Goal: Information Seeking & Learning: Learn about a topic

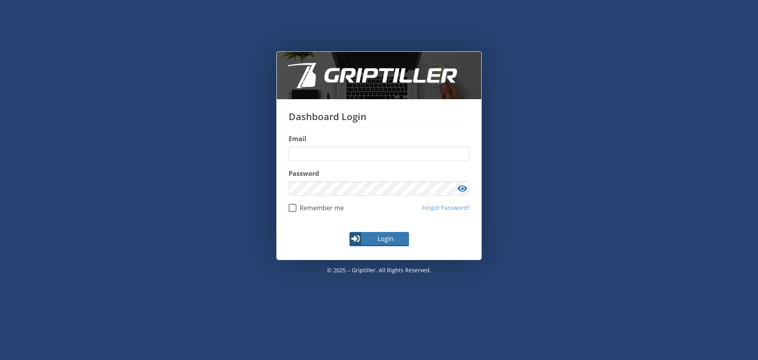
type input "**********"
click at [374, 240] on span "Login" at bounding box center [385, 238] width 46 height 9
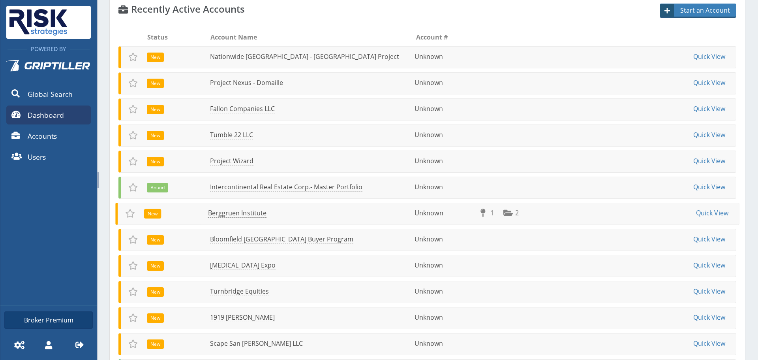
scroll to position [118, 0]
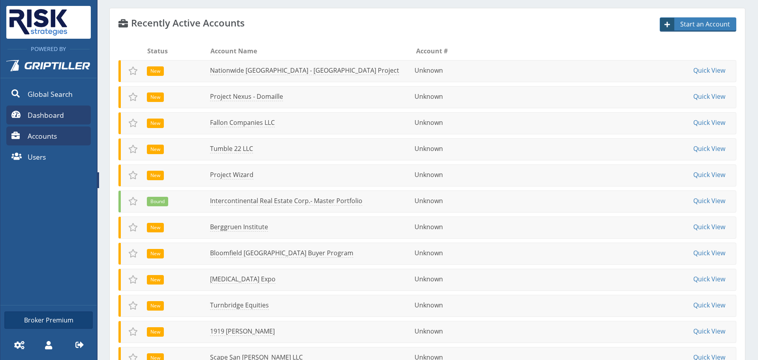
click at [72, 137] on link "Accounts" at bounding box center [48, 135] width 85 height 19
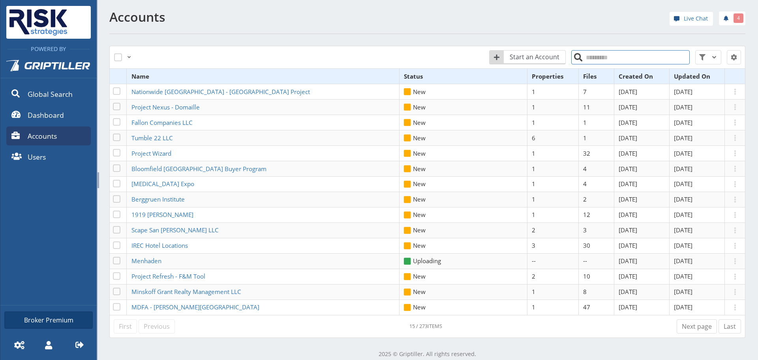
click at [635, 54] on input "search" at bounding box center [630, 57] width 118 height 14
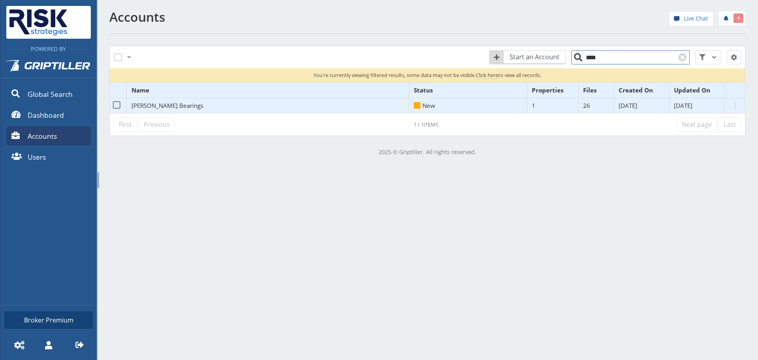
type input "****"
click at [166, 101] on span "[PERSON_NAME] Bearings" at bounding box center [167, 105] width 72 height 8
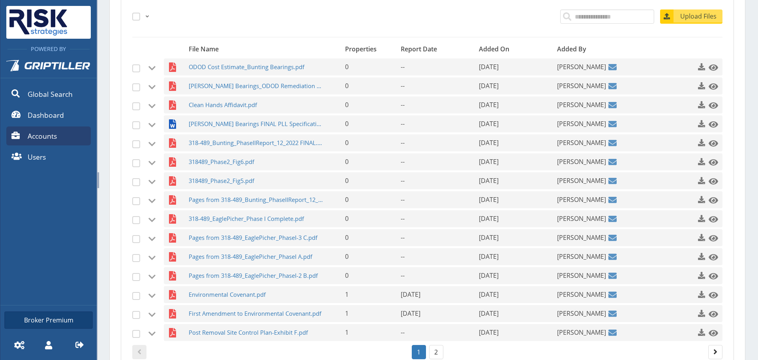
scroll to position [197, 0]
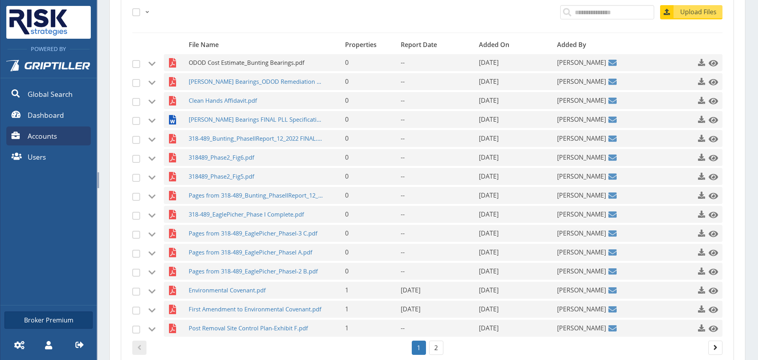
click at [238, 66] on span "ODOD Cost Estimate_Bunting Bearings.pdf" at bounding box center [256, 62] width 135 height 17
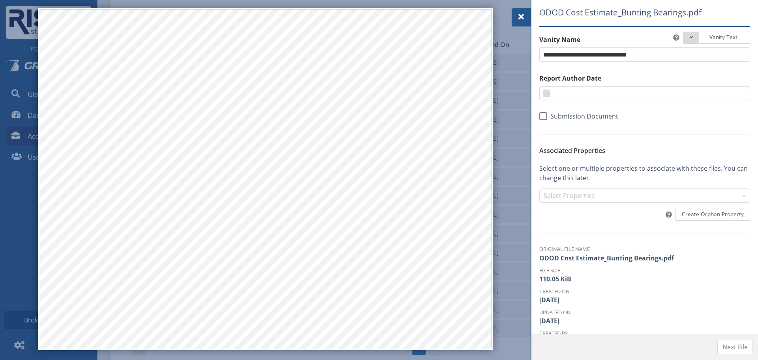
click at [528, 20] on div at bounding box center [521, 17] width 19 height 18
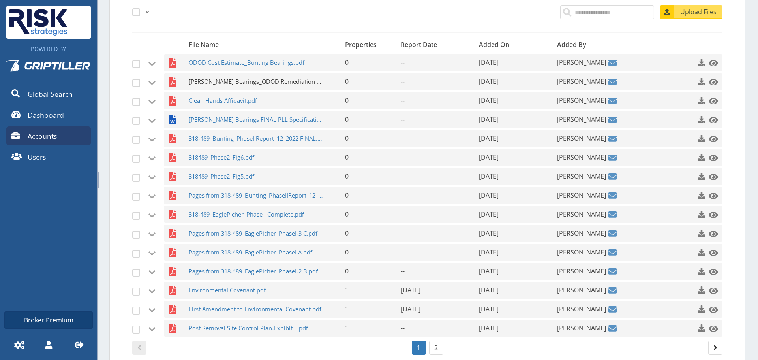
click at [244, 79] on span "[PERSON_NAME] Bearings_ODOD Remediation Proposal_[DATE] FINAL.pdf" at bounding box center [256, 81] width 135 height 17
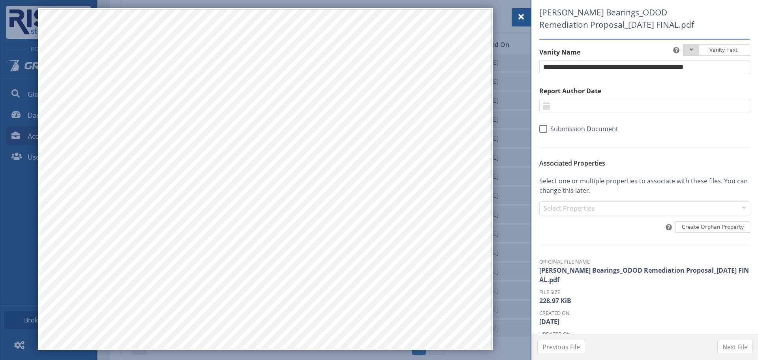
click at [529, 14] on div at bounding box center [521, 17] width 19 height 18
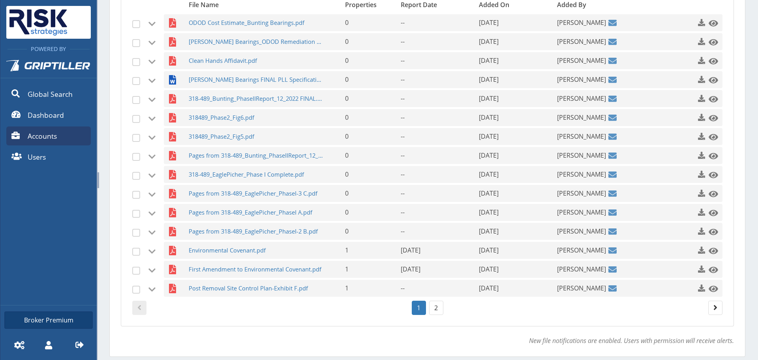
scroll to position [265, 0]
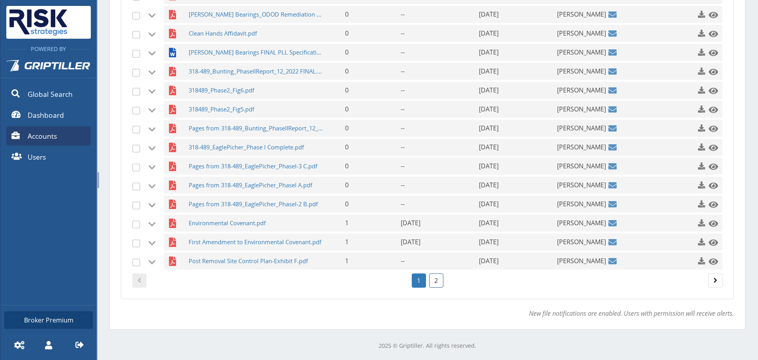
click at [435, 278] on link "2" at bounding box center [436, 280] width 14 height 14
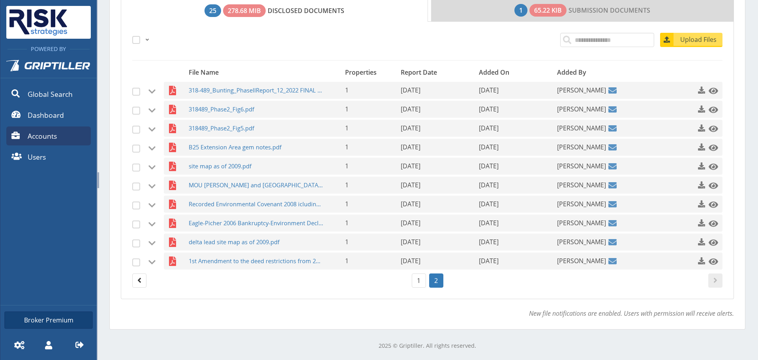
scroll to position [170, 0]
click at [217, 238] on span "delta lead site map as of 2009.pdf" at bounding box center [256, 241] width 135 height 17
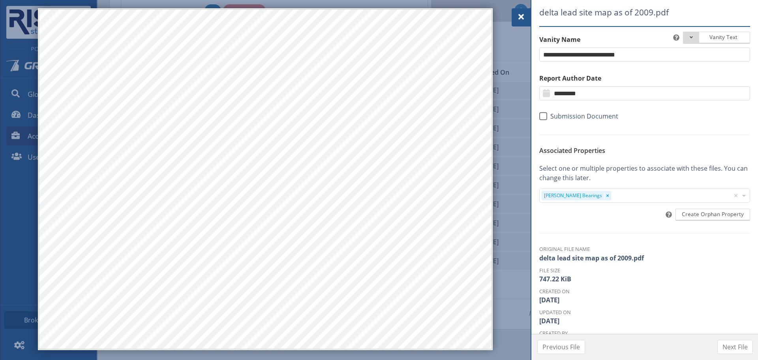
click at [513, 16] on div at bounding box center [521, 17] width 19 height 18
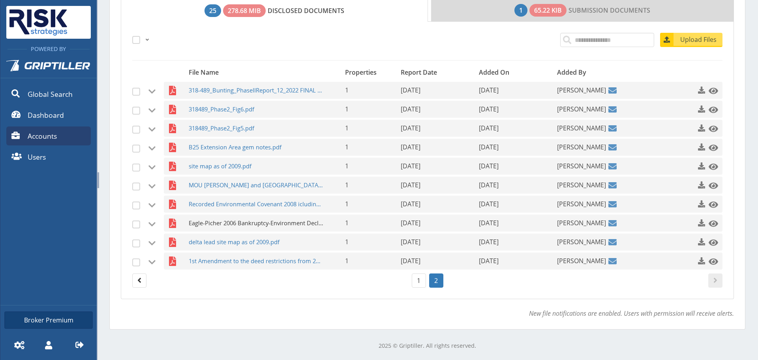
click at [208, 229] on span "Eagle-Picher 2006 Bankruptcy-Environment Declaration.pdf" at bounding box center [256, 222] width 135 height 17
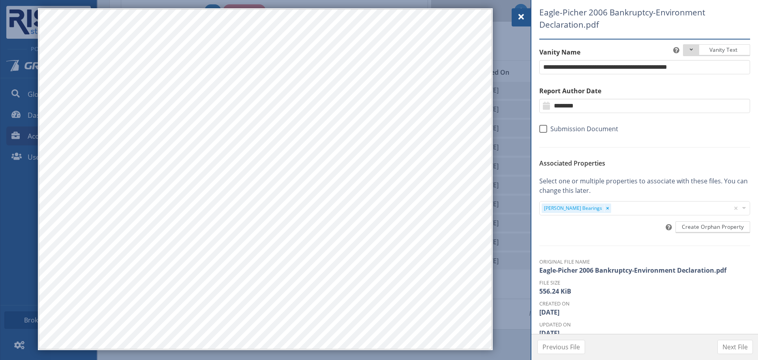
click at [515, 17] on div at bounding box center [521, 17] width 19 height 18
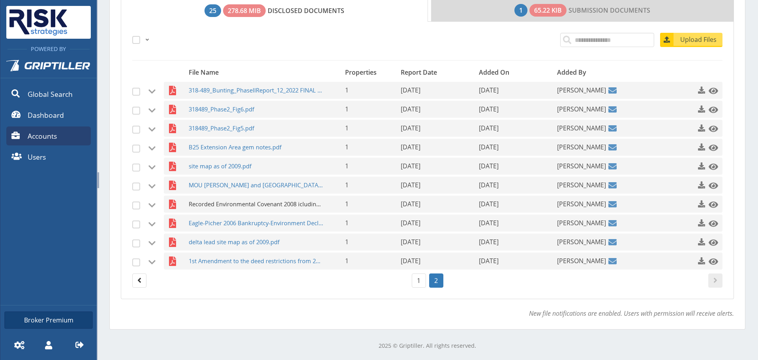
click at [221, 204] on span "Recorded Environmental Covenant 2008 icluding Tetra Tech HHRA.PDF" at bounding box center [256, 203] width 135 height 17
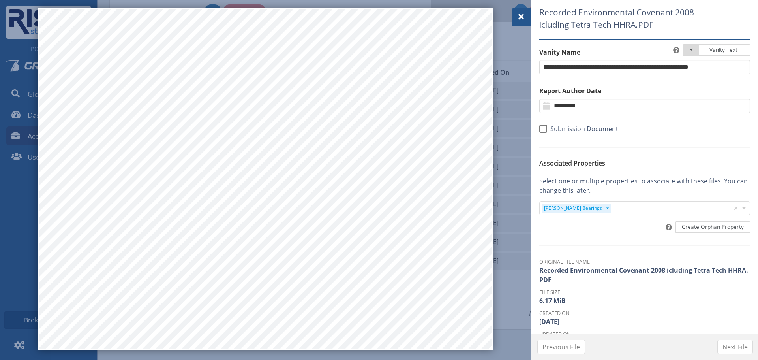
click at [527, 25] on div at bounding box center [521, 17] width 19 height 18
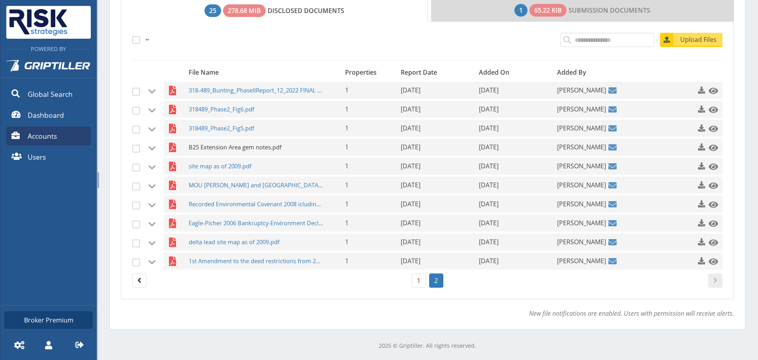
click at [234, 154] on span "B25 Extension Area gem notes.pdf" at bounding box center [256, 147] width 135 height 17
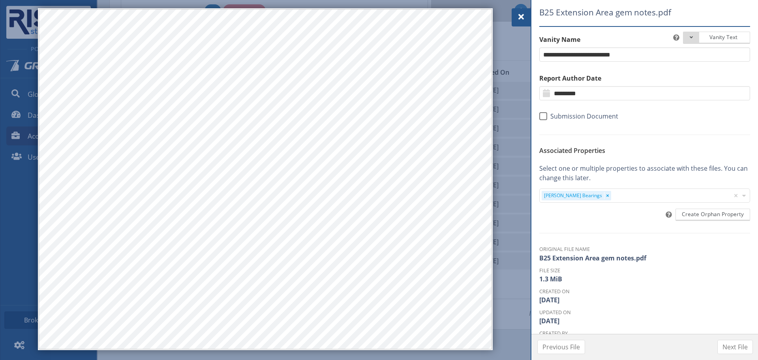
click at [520, 12] on span at bounding box center [520, 16] width 9 height 9
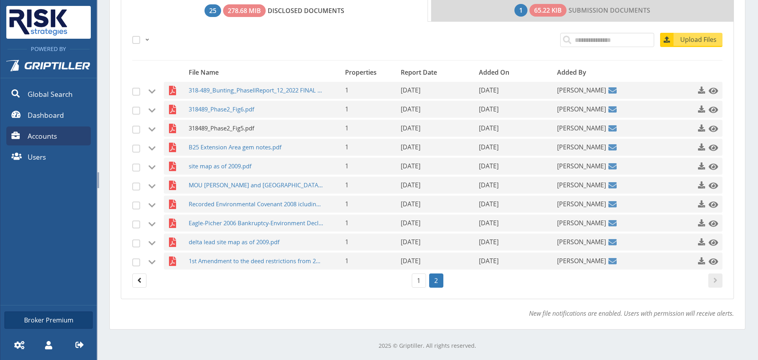
click at [199, 126] on span "318489_Phase2_Fig5.pdf" at bounding box center [256, 128] width 135 height 17
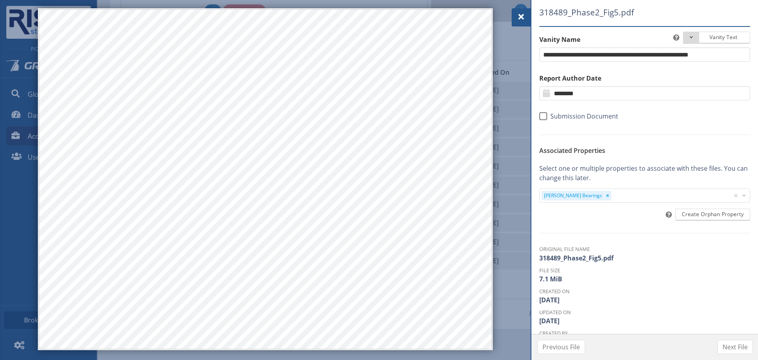
click at [527, 17] on div at bounding box center [521, 17] width 19 height 18
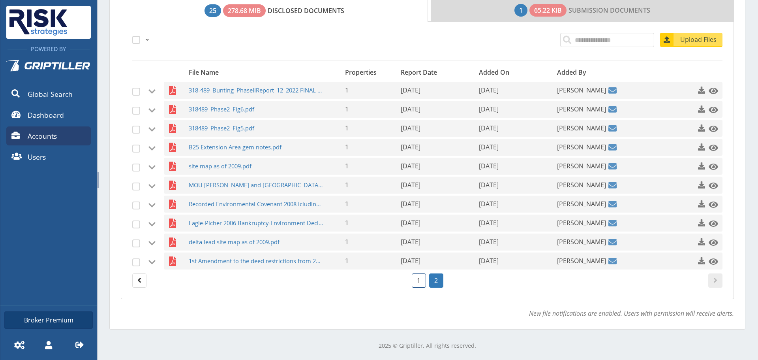
click at [412, 280] on link "1" at bounding box center [419, 280] width 14 height 14
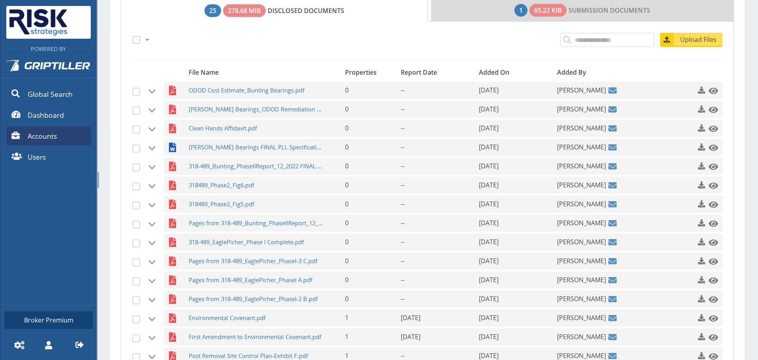
scroll to position [265, 0]
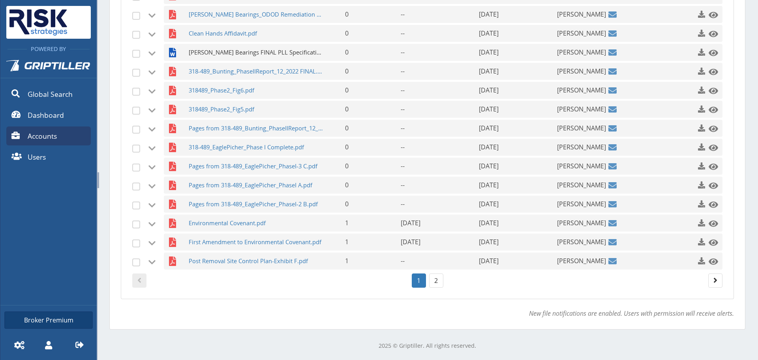
click at [237, 56] on span "[PERSON_NAME] Bearings FINAL PLL Specifications.docx" at bounding box center [256, 52] width 135 height 17
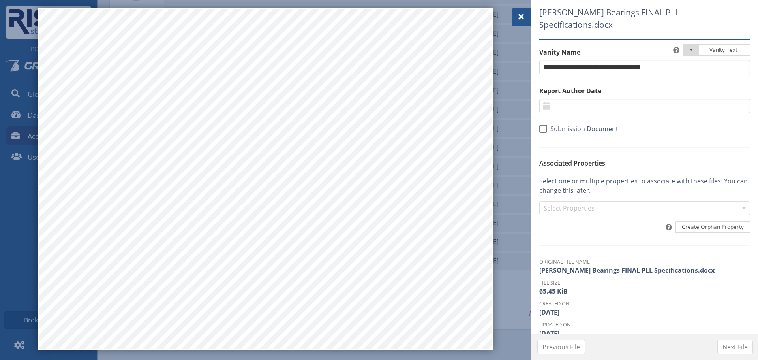
click at [521, 13] on span at bounding box center [520, 16] width 9 height 9
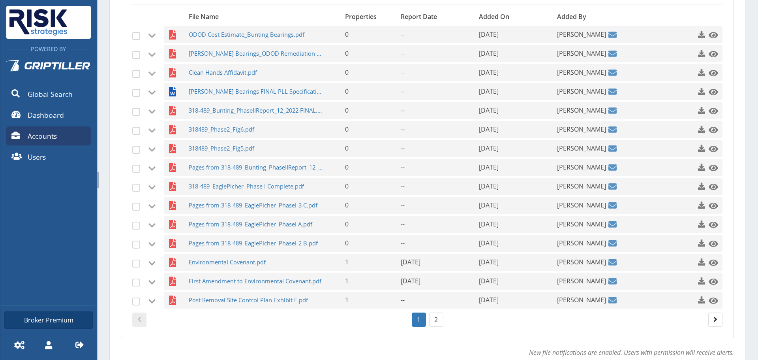
scroll to position [225, 0]
click at [221, 69] on span "Clean Hands Affidavit.pdf" at bounding box center [256, 72] width 135 height 17
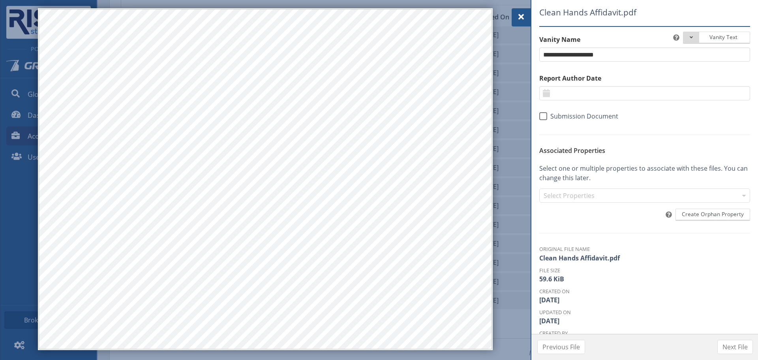
click at [521, 9] on div at bounding box center [521, 17] width 19 height 18
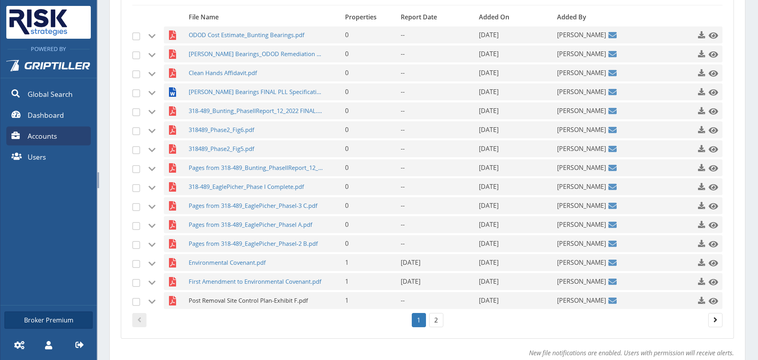
click at [218, 304] on span "Post Removal Site Control Plan-Exhibit F.pdf" at bounding box center [256, 300] width 135 height 17
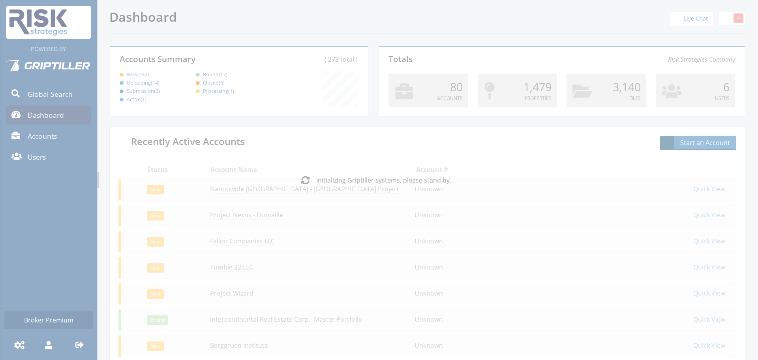
scroll to position [69, 255]
